Goal: Information Seeking & Learning: Learn about a topic

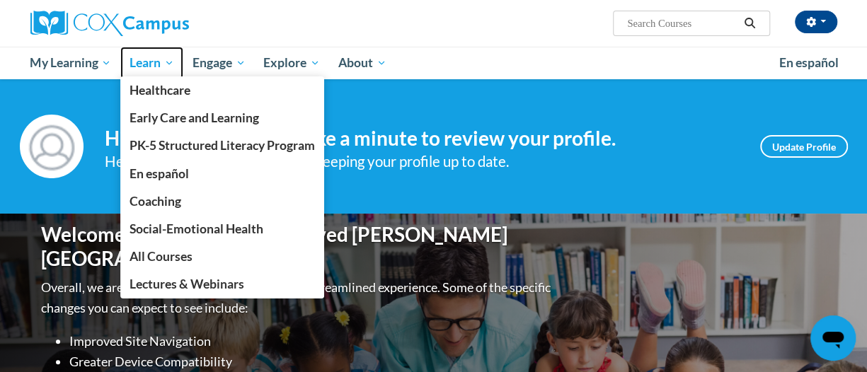
click at [153, 70] on span "Learn" at bounding box center [152, 63] width 45 height 17
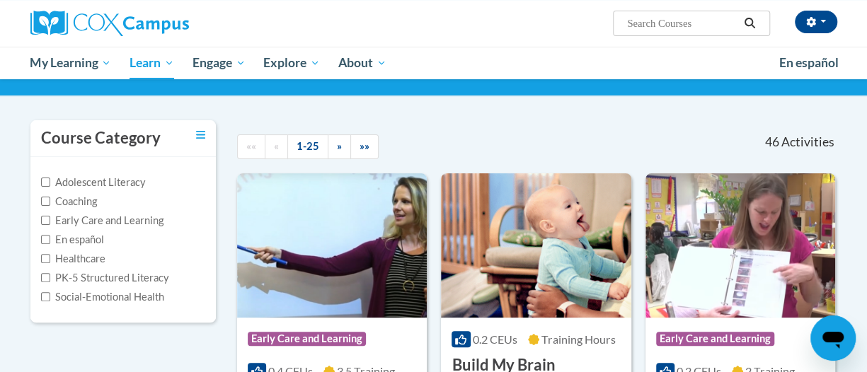
scroll to position [142, 0]
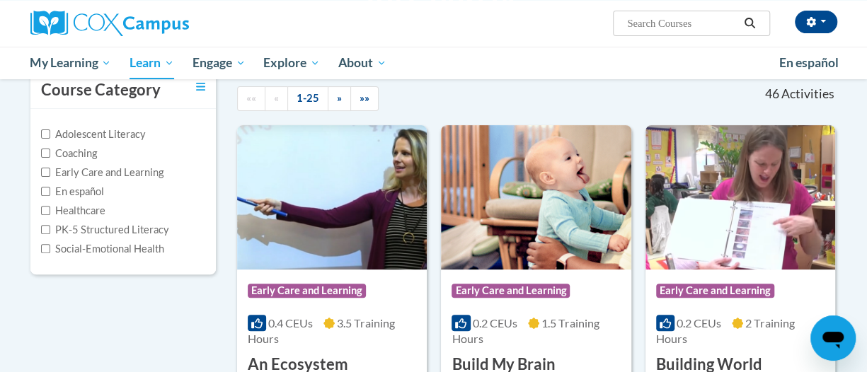
click at [47, 236] on label "PK-5 Structured Literacy" at bounding box center [105, 230] width 128 height 16
click at [47, 234] on input "PK-5 Structured Literacy" at bounding box center [45, 229] width 9 height 9
checkbox input "true"
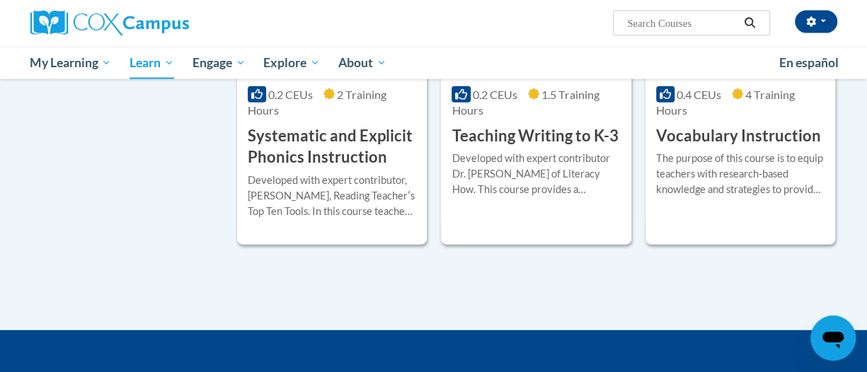
scroll to position [1487, 0]
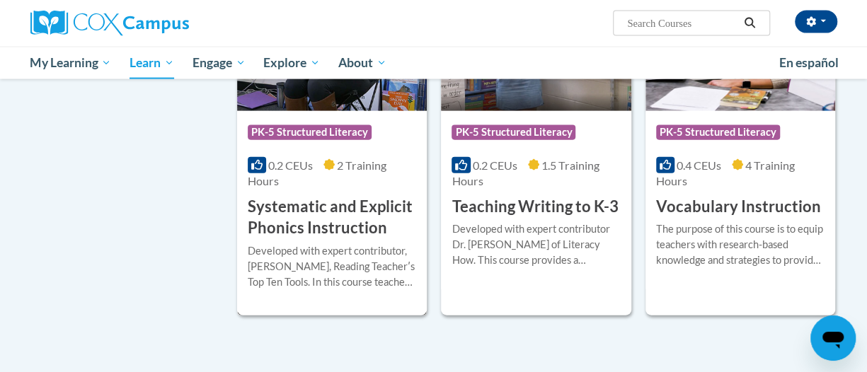
click at [310, 222] on h3 "Systematic and Explicit Phonics Instruction" at bounding box center [332, 218] width 168 height 44
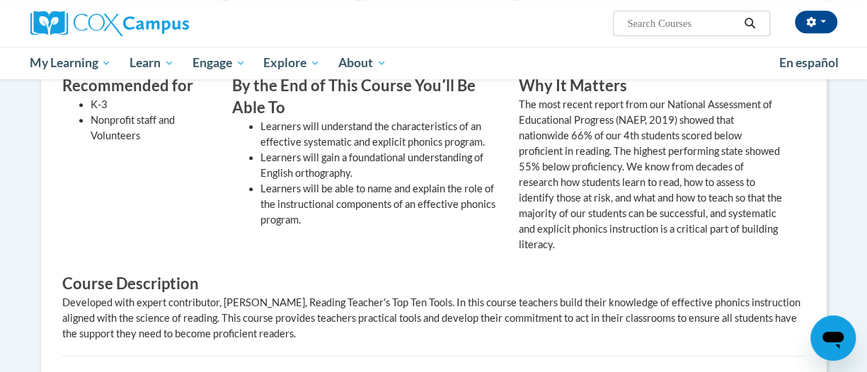
scroll to position [496, 0]
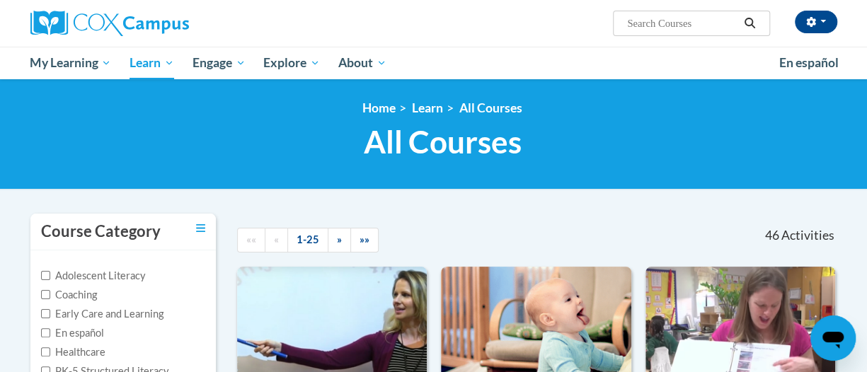
scroll to position [1487, 0]
